Goal: Task Accomplishment & Management: Complete application form

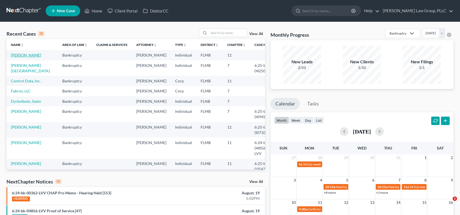
click at [33, 55] on link "[PERSON_NAME]" at bounding box center [26, 55] width 30 height 5
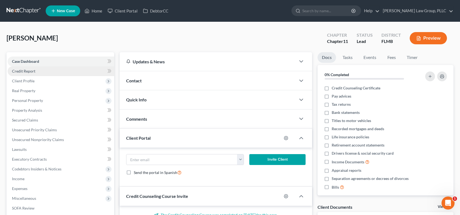
click at [46, 72] on link "Credit Report" at bounding box center [61, 71] width 107 height 10
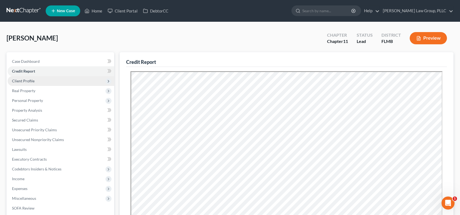
click at [45, 80] on span "Client Profile" at bounding box center [61, 81] width 107 height 10
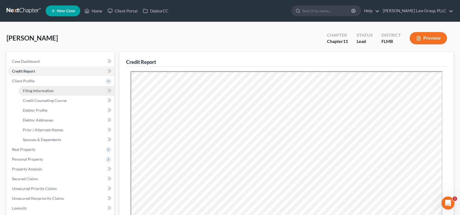
click at [61, 89] on link "Filing Information" at bounding box center [66, 91] width 96 height 10
select select "1"
select select "0"
select select "1"
select select "9"
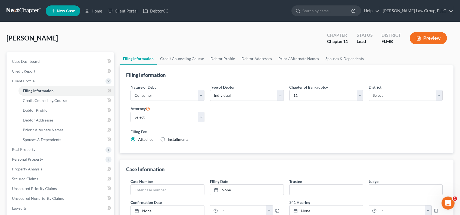
scroll to position [181, 0]
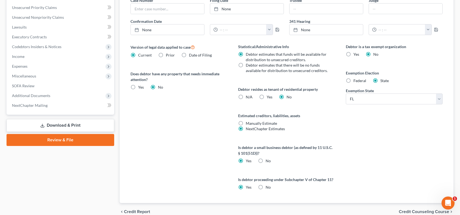
click at [246, 121] on label "Manually Estimate Manually Estimate" at bounding box center [261, 123] width 31 height 5
click at [248, 121] on input "Manually Estimate Manually Estimate" at bounding box center [250, 123] width 4 height 4
radio input "true"
radio input "false"
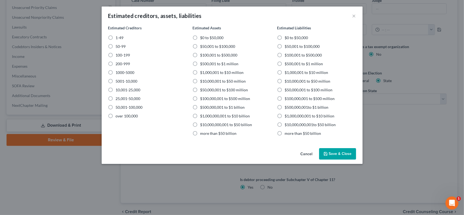
click at [116, 38] on label "1-49" at bounding box center [120, 37] width 8 height 5
click at [118, 38] on input "1-49" at bounding box center [120, 37] width 4 height 4
radio input "true"
click at [200, 72] on label "$1,000,001 to $10 million" at bounding box center [221, 72] width 43 height 5
click at [202, 72] on input "$1,000,001 to $10 million" at bounding box center [204, 72] width 4 height 4
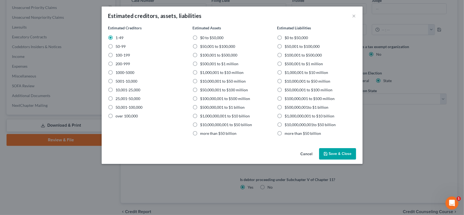
radio input "true"
click at [285, 72] on label "$1,000,001 to $10 million" at bounding box center [306, 72] width 43 height 5
click at [287, 72] on input "$1,000,001 to $10 million" at bounding box center [289, 72] width 4 height 4
radio input "true"
click at [340, 154] on button "Save & Close" at bounding box center [337, 153] width 37 height 11
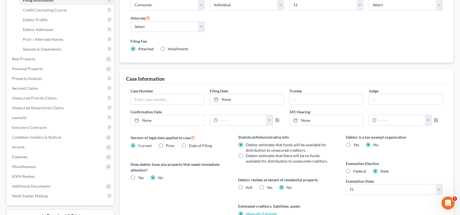
scroll to position [0, 0]
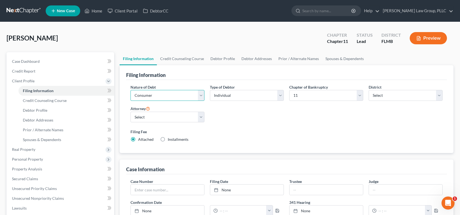
click at [201, 94] on select "Select Business Consumer Other" at bounding box center [167, 95] width 74 height 11
select select "0"
click at [130, 90] on select "Select Business Consumer Other" at bounding box center [167, 95] width 74 height 11
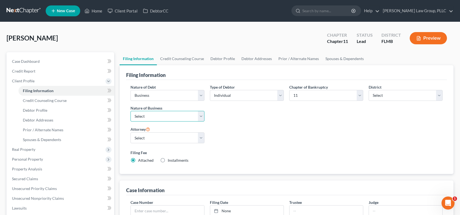
click at [201, 114] on select "Select Clearing Bank Commodity Broker Health Care Business Other Railroad Singl…" at bounding box center [167, 116] width 74 height 11
select select "3"
click at [130, 111] on select "Select Clearing Bank Commodity Broker Health Care Business Other Railroad Singl…" at bounding box center [167, 116] width 74 height 11
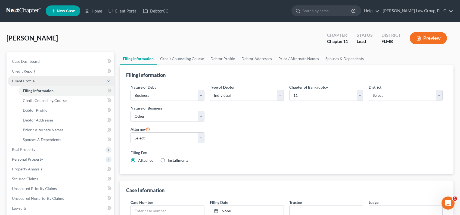
click at [49, 82] on span "Client Profile" at bounding box center [61, 81] width 107 height 10
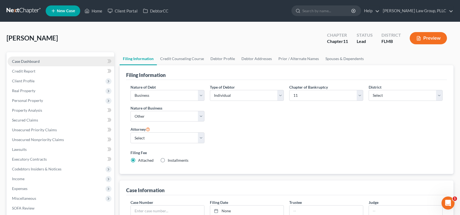
click at [60, 61] on link "Case Dashboard" at bounding box center [61, 62] width 107 height 10
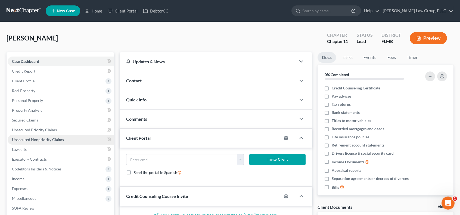
scroll to position [73, 0]
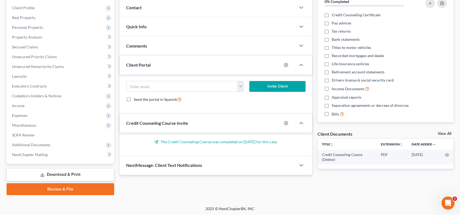
click at [74, 173] on link "Download & Print" at bounding box center [61, 174] width 108 height 13
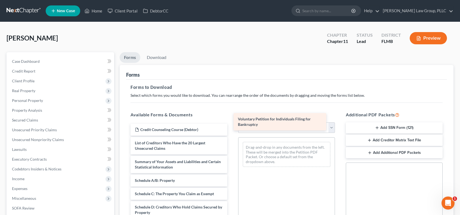
drag, startPoint x: 186, startPoint y: 146, endPoint x: 290, endPoint y: 122, distance: 106.4
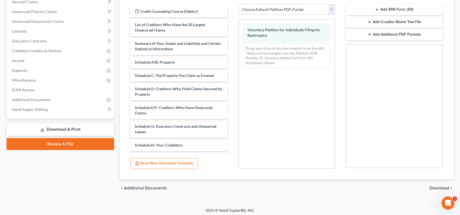
scroll to position [120, 0]
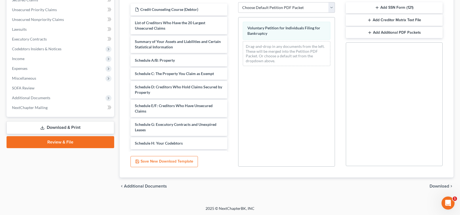
click at [435, 185] on span "Download" at bounding box center [440, 186] width 20 height 4
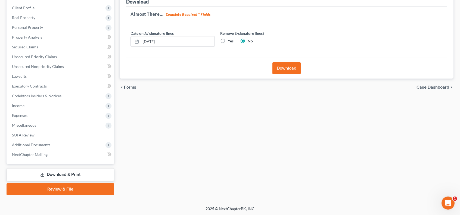
click at [296, 69] on button "Download" at bounding box center [286, 68] width 28 height 12
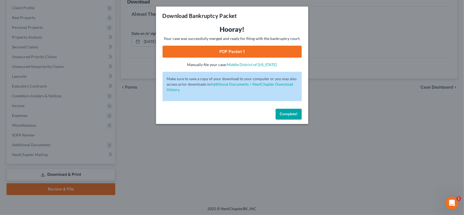
click at [241, 51] on link "PDF Packet 1" at bounding box center [232, 52] width 139 height 12
click at [291, 115] on span "Complete!" at bounding box center [288, 114] width 17 height 5
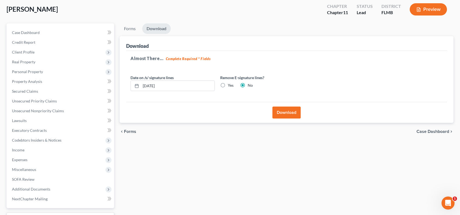
scroll to position [0, 0]
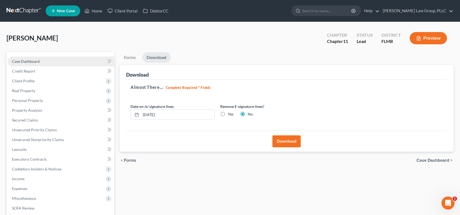
click at [42, 63] on link "Case Dashboard" at bounding box center [61, 62] width 107 height 10
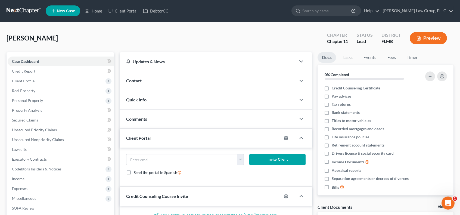
scroll to position [73, 0]
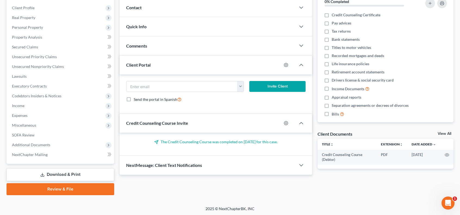
click at [80, 174] on link "Download & Print" at bounding box center [61, 174] width 108 height 13
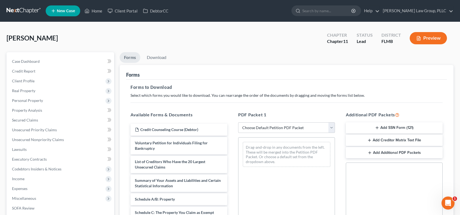
scroll to position [91, 0]
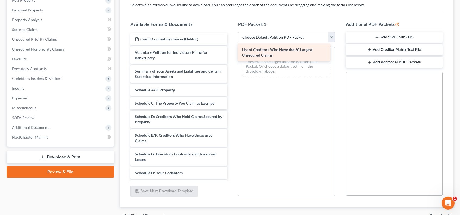
drag, startPoint x: 198, startPoint y: 69, endPoint x: 308, endPoint y: 48, distance: 111.9
click at [232, 48] on div "List of Creditors Who Have the 20 Largest Unsecured Claims Credit Counseling Co…" at bounding box center [178, 174] width 105 height 282
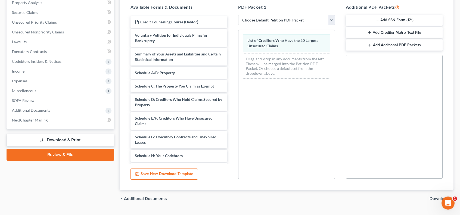
scroll to position [120, 0]
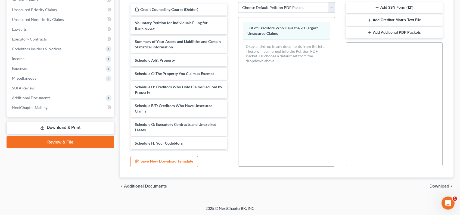
click at [435, 185] on span "Download" at bounding box center [440, 186] width 20 height 4
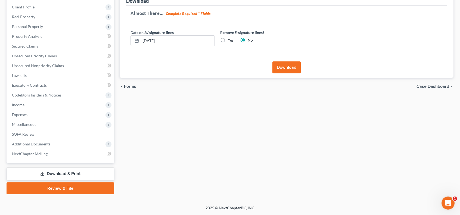
scroll to position [73, 0]
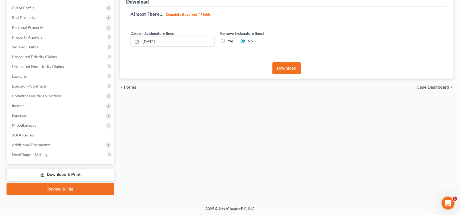
click at [290, 68] on button "Download" at bounding box center [286, 68] width 28 height 12
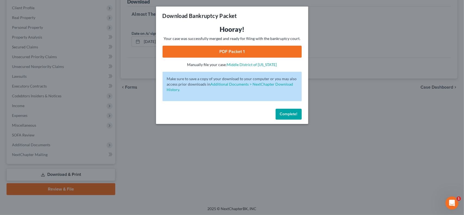
click at [268, 51] on link "PDF Packet 1" at bounding box center [232, 52] width 139 height 12
click at [297, 113] on span "Complete!" at bounding box center [288, 114] width 17 height 5
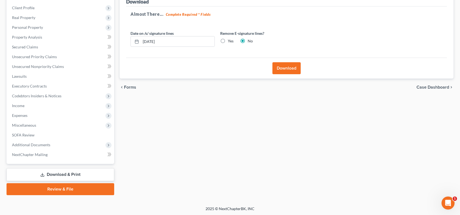
scroll to position [0, 0]
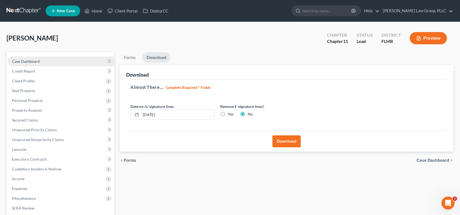
click at [66, 61] on link "Case Dashboard" at bounding box center [61, 62] width 107 height 10
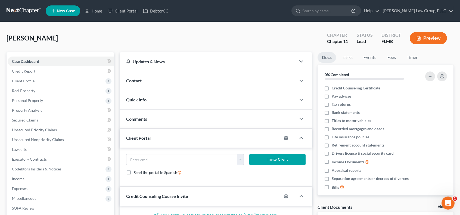
scroll to position [73, 0]
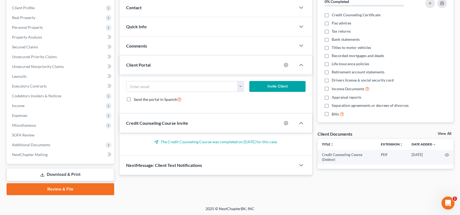
click at [98, 174] on link "Download & Print" at bounding box center [61, 174] width 108 height 13
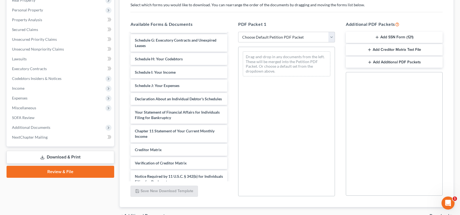
scroll to position [140, 0]
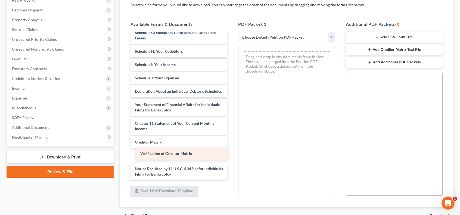
drag, startPoint x: 201, startPoint y: 160, endPoint x: 313, endPoint y: 108, distance: 123.6
click at [232, 108] on div "Verification of Creditor Matrix Credit Counseling Course (Debtor) Voluntary Pet…" at bounding box center [178, 43] width 105 height 301
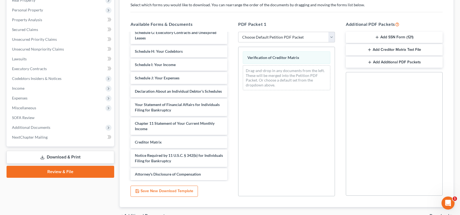
scroll to position [133, 0]
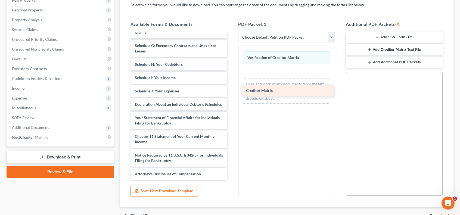
drag, startPoint x: 194, startPoint y: 148, endPoint x: 319, endPoint y: 88, distance: 138.8
click at [232, 88] on div "Creditor Matrix Credit Counseling Course (Debtor) Voluntary Petition for Indivi…" at bounding box center [178, 43] width 105 height 274
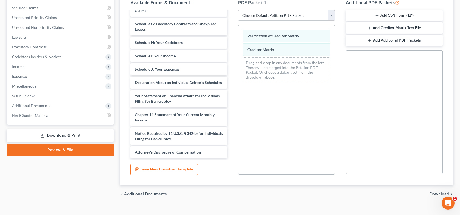
scroll to position [120, 0]
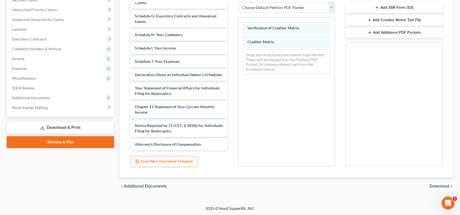
click at [440, 186] on span "Download" at bounding box center [440, 186] width 20 height 4
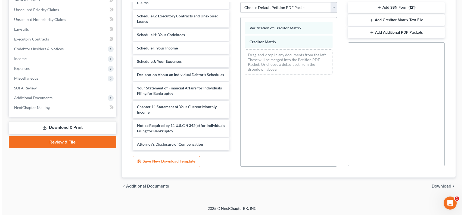
scroll to position [73, 0]
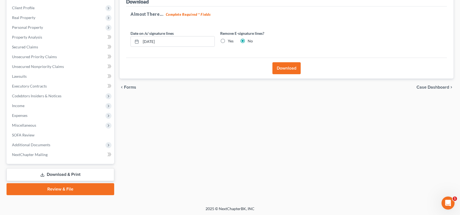
click at [281, 64] on button "Download" at bounding box center [286, 68] width 28 height 12
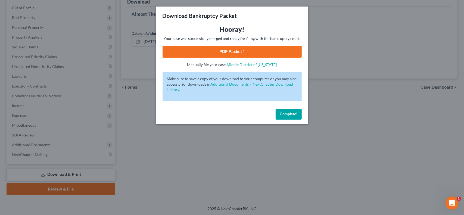
drag, startPoint x: 285, startPoint y: 56, endPoint x: 291, endPoint y: 55, distance: 5.7
click at [285, 56] on link "PDF Packet 1" at bounding box center [232, 52] width 139 height 12
